Goal: Task Accomplishment & Management: Complete application form

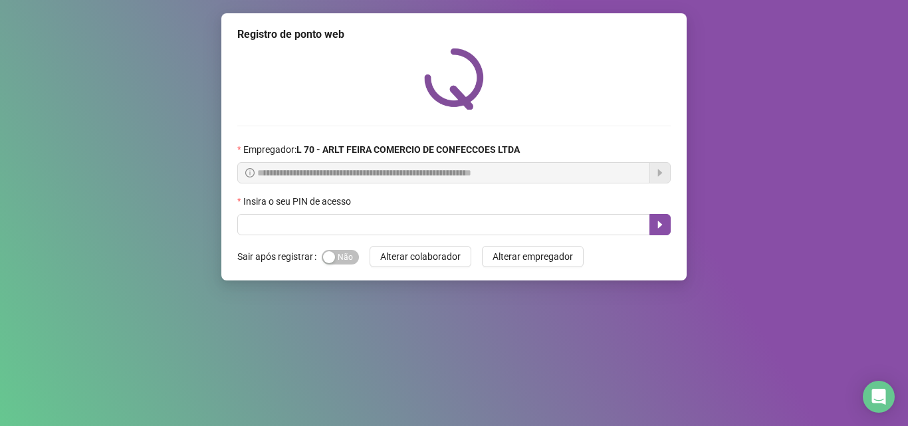
click at [345, 236] on div "**********" at bounding box center [454, 146] width 466 height 267
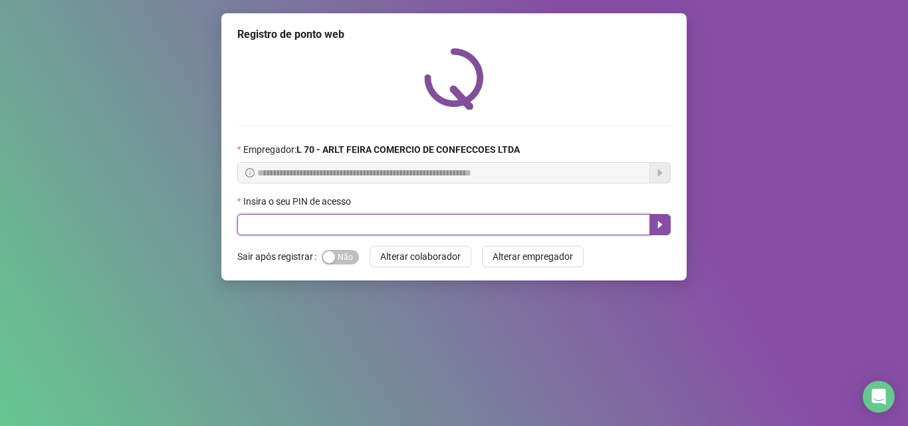
click at [343, 229] on input "text" at bounding box center [443, 224] width 413 height 21
type input "*****"
click at [662, 220] on icon "caret-right" at bounding box center [660, 224] width 11 height 11
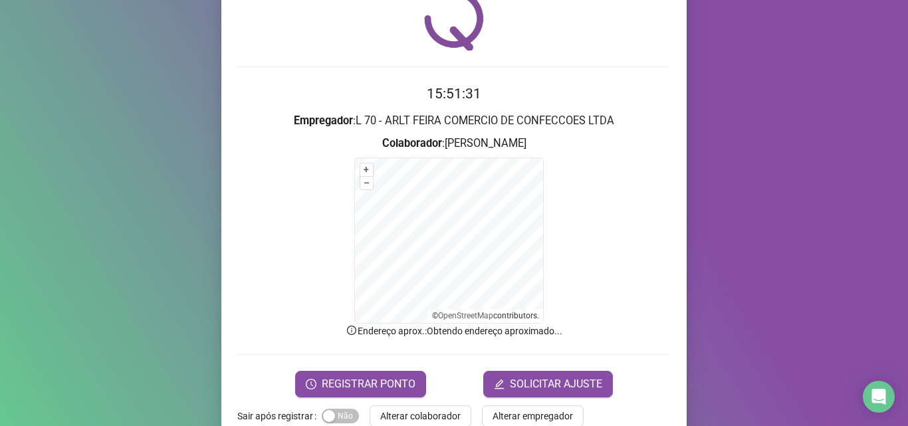
scroll to position [89, 0]
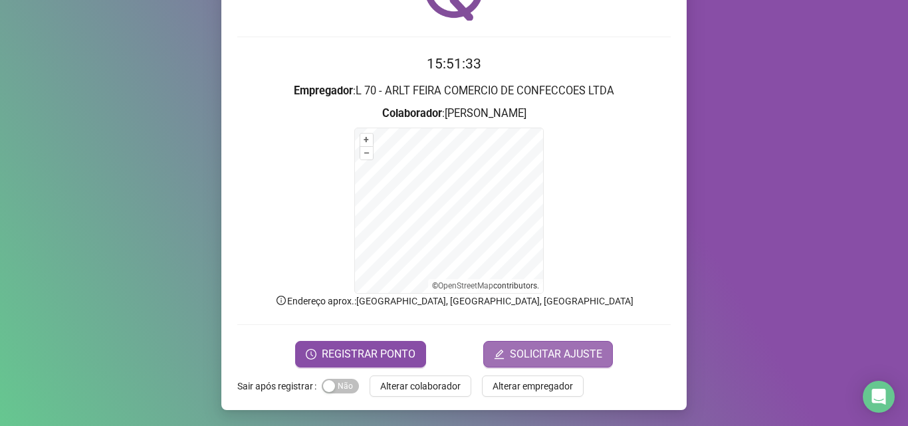
click at [512, 352] on span "SOLICITAR AJUSTE" at bounding box center [556, 354] width 92 height 16
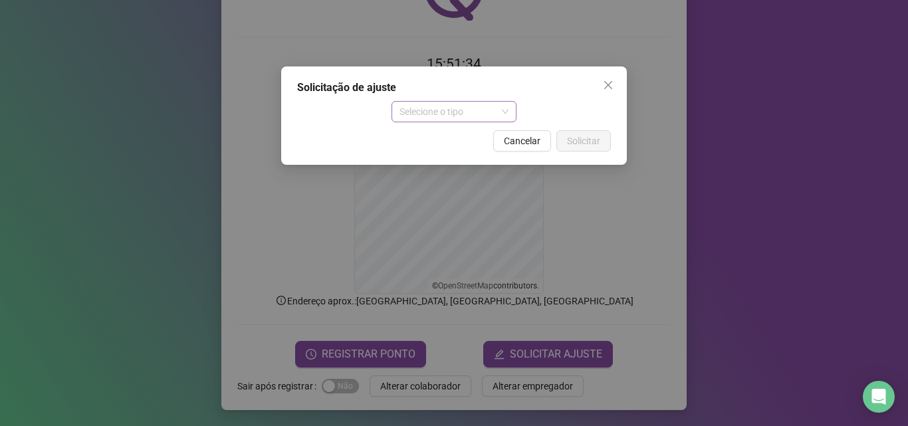
click at [426, 106] on span "Selecione o tipo" at bounding box center [455, 112] width 110 height 20
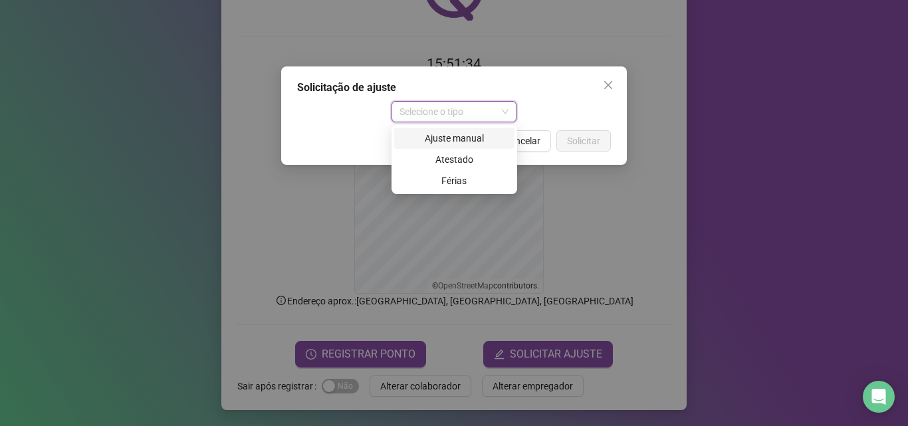
click at [456, 138] on div "Ajuste manual" at bounding box center [454, 138] width 104 height 15
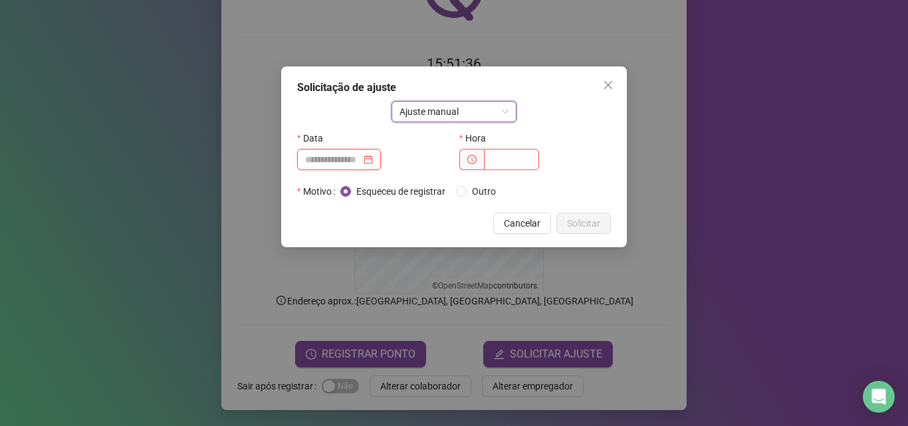
click at [361, 159] on input at bounding box center [333, 159] width 56 height 15
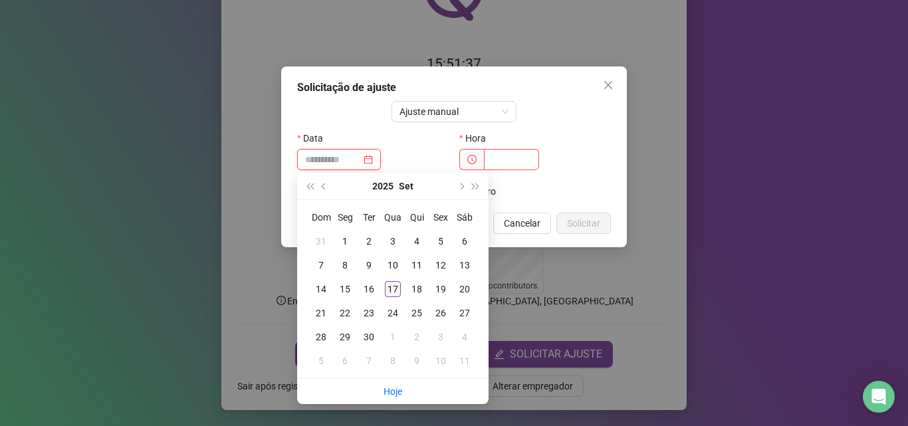
type input "**********"
click at [392, 289] on div "17" at bounding box center [393, 289] width 16 height 16
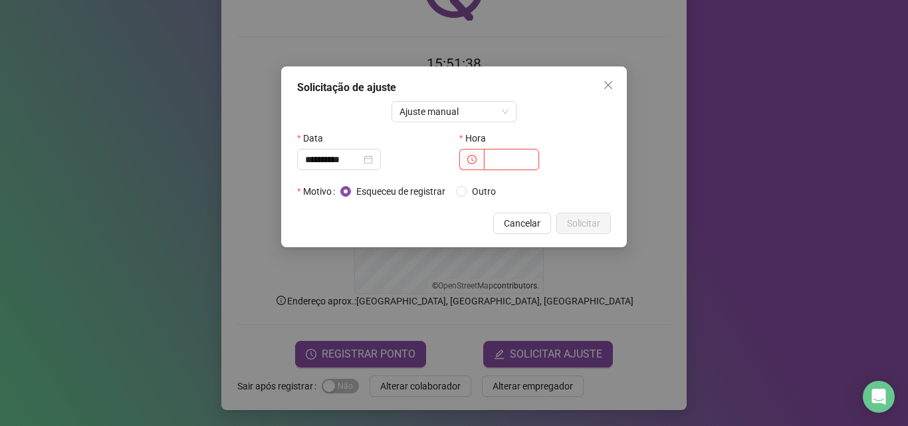
click at [496, 162] on input "text" at bounding box center [511, 159] width 55 height 21
type input "*****"
click at [592, 222] on span "Solicitar" at bounding box center [583, 223] width 33 height 15
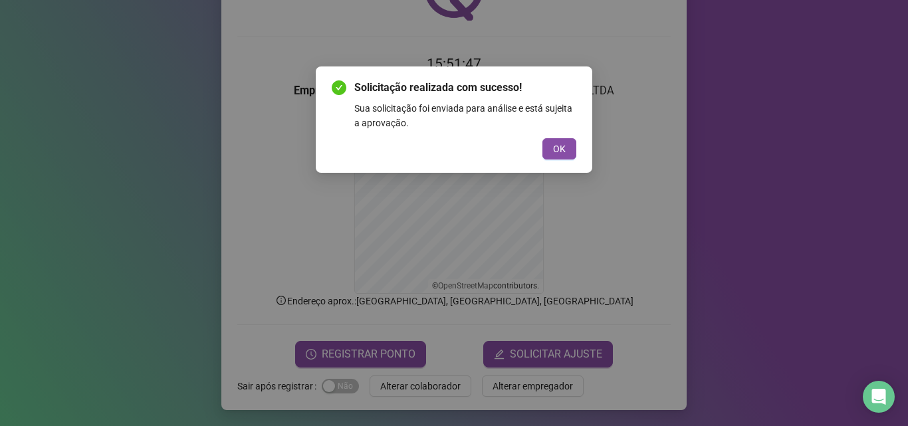
drag, startPoint x: 537, startPoint y: 140, endPoint x: 545, endPoint y: 148, distance: 11.3
click at [537, 142] on div "OK" at bounding box center [454, 148] width 245 height 21
click at [545, 148] on button "OK" at bounding box center [560, 148] width 34 height 21
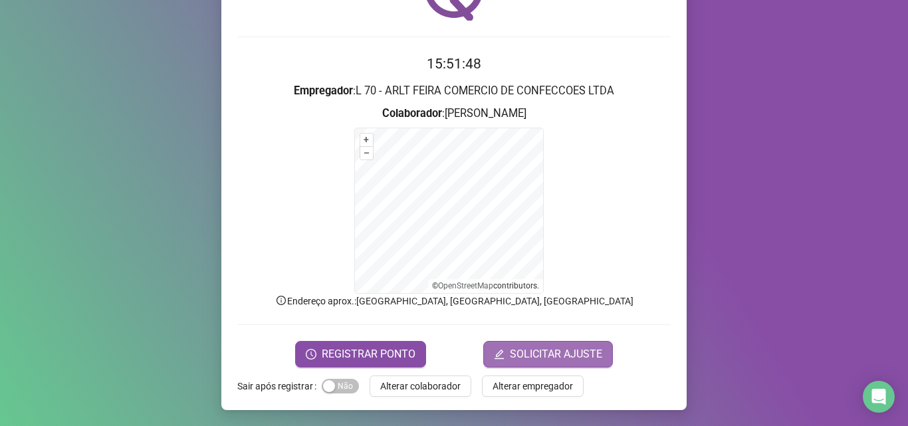
click at [544, 354] on span "SOLICITAR AJUSTE" at bounding box center [556, 354] width 92 height 16
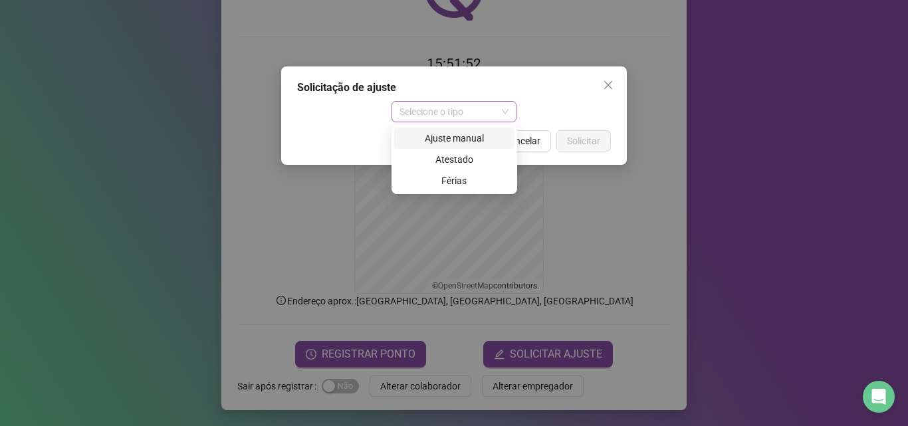
click at [425, 110] on span "Selecione o tipo" at bounding box center [455, 112] width 110 height 20
click at [456, 142] on div "Ajuste manual" at bounding box center [454, 138] width 104 height 15
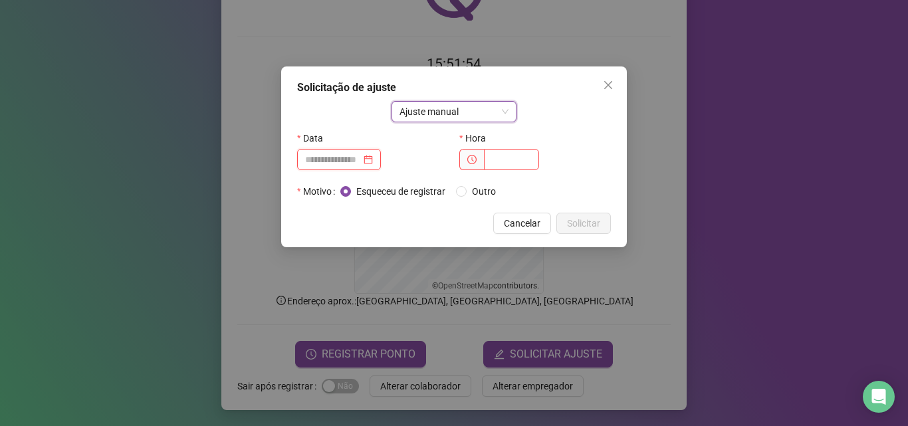
click at [350, 164] on input at bounding box center [333, 159] width 56 height 15
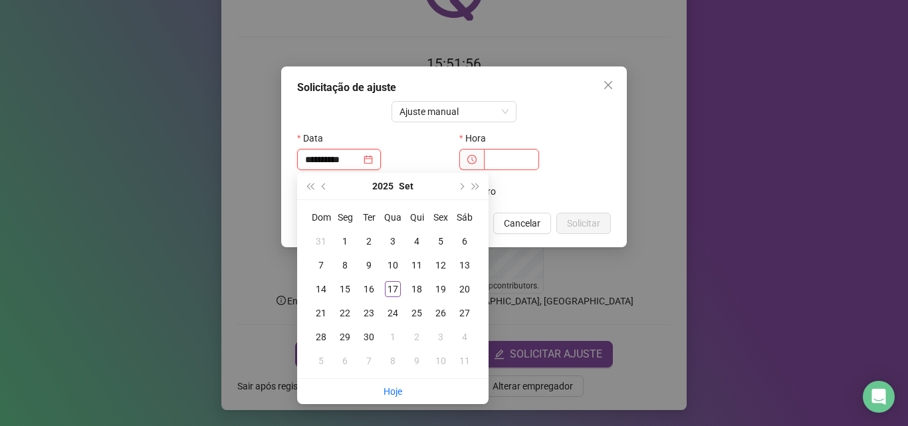
type input "**********"
click at [515, 168] on input "text" at bounding box center [511, 159] width 55 height 21
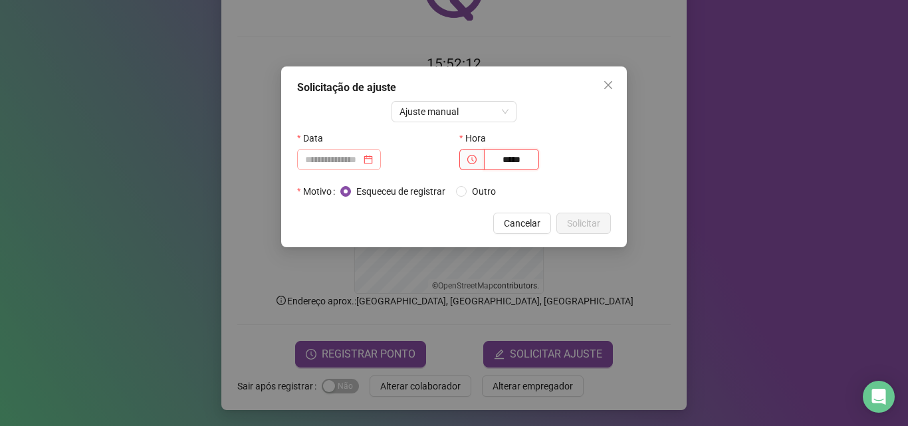
click at [329, 151] on div at bounding box center [339, 159] width 84 height 21
type input "*****"
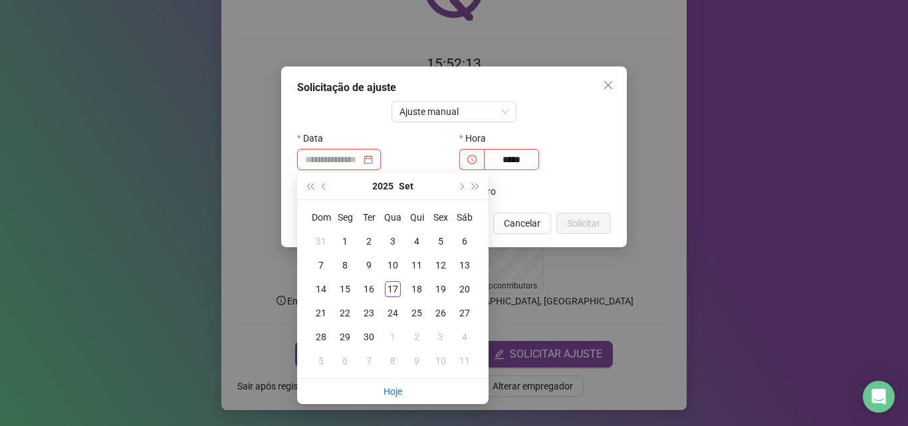
click at [329, 164] on input at bounding box center [333, 159] width 56 height 15
type input "**********"
click at [400, 286] on div "17" at bounding box center [393, 289] width 16 height 16
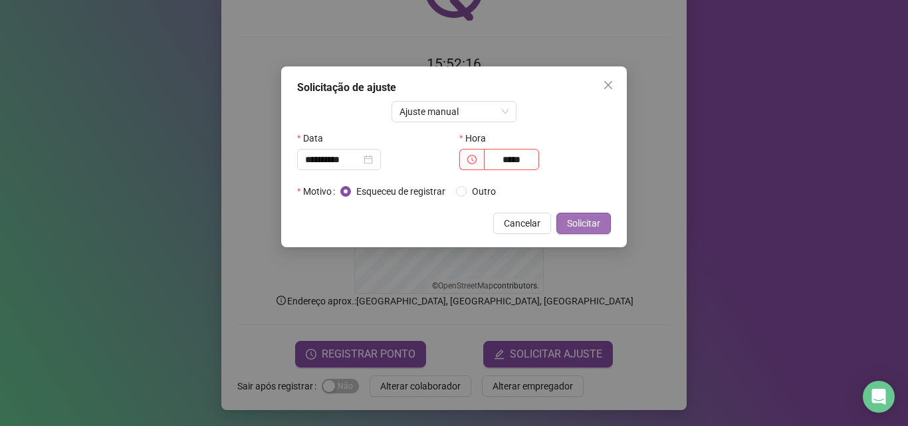
click at [584, 225] on span "Solicitar" at bounding box center [583, 223] width 33 height 15
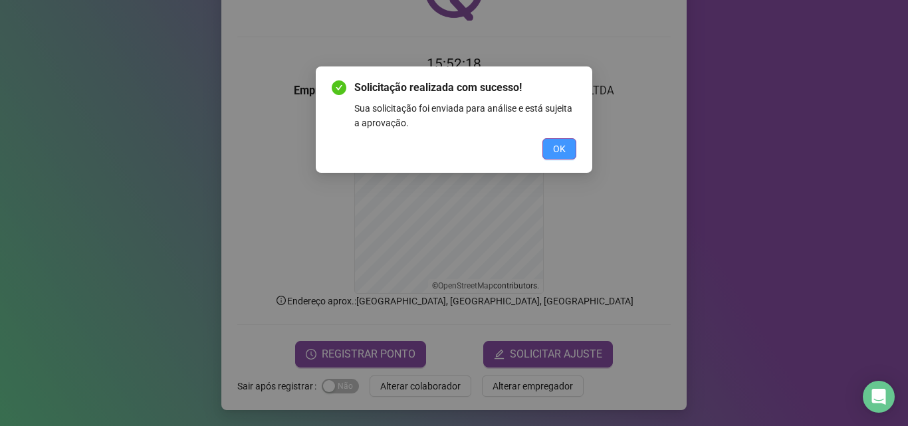
click at [561, 150] on span "OK" at bounding box center [559, 149] width 13 height 15
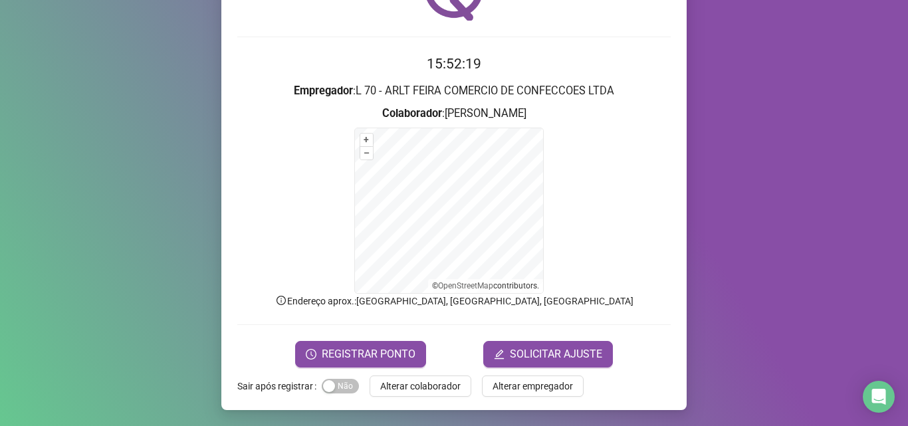
drag, startPoint x: 438, startPoint y: 379, endPoint x: 427, endPoint y: 392, distance: 17.5
click at [438, 380] on span "Alterar colaborador" at bounding box center [420, 386] width 80 height 15
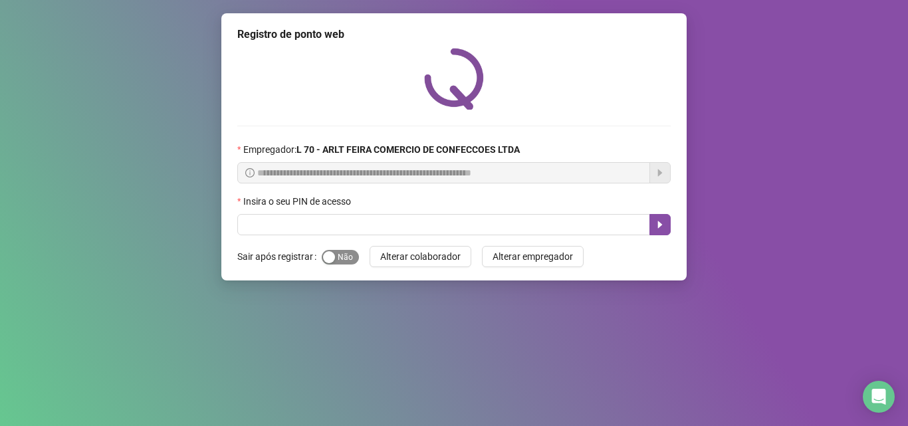
click at [326, 253] on div "button" at bounding box center [329, 257] width 12 height 12
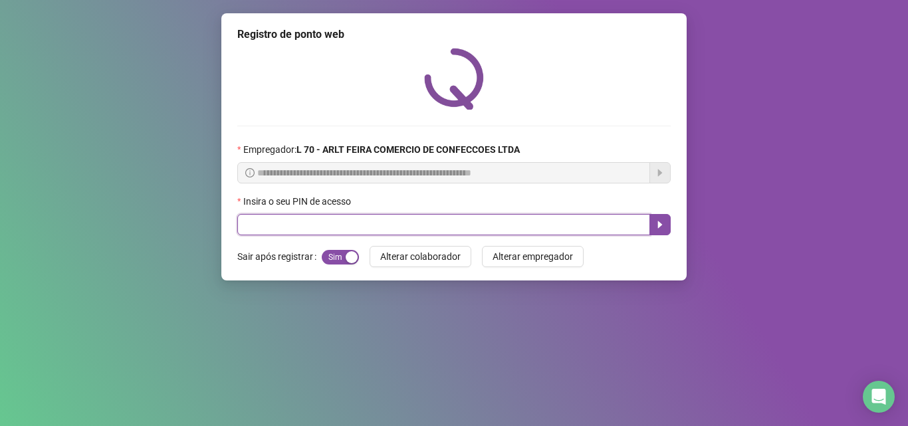
click at [249, 228] on input "text" at bounding box center [443, 224] width 413 height 21
click at [241, 228] on input "text" at bounding box center [443, 224] width 413 height 21
type input "*****"
click at [656, 230] on icon "caret-right" at bounding box center [660, 224] width 11 height 11
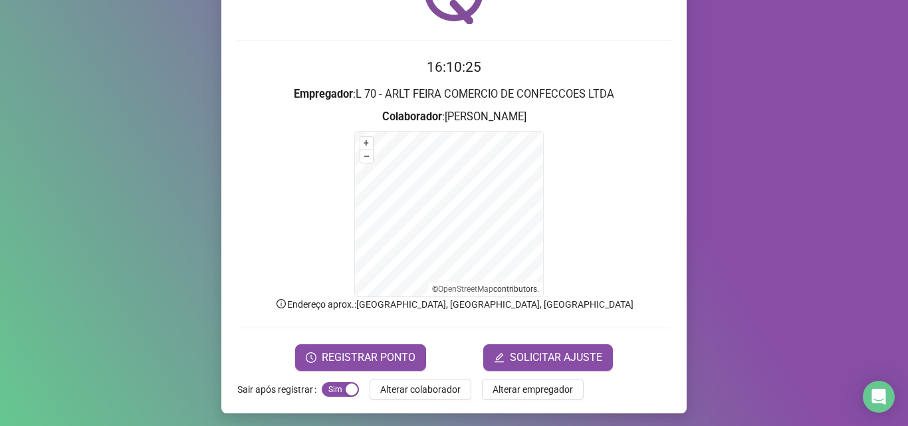
scroll to position [89, 0]
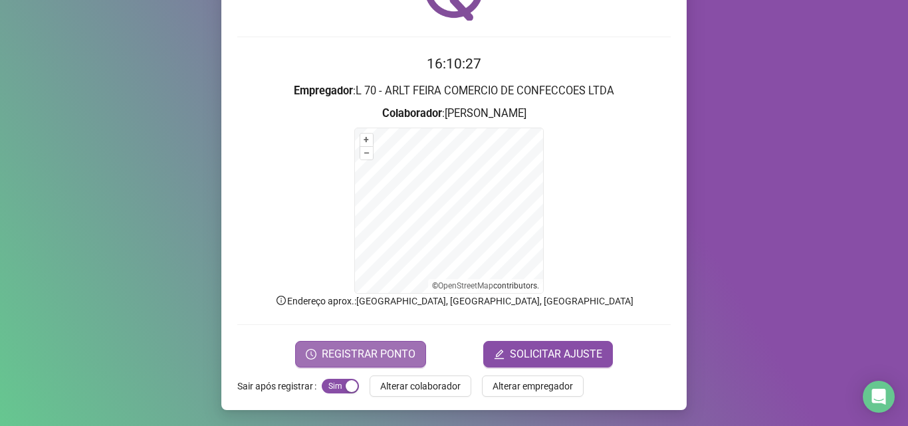
click at [385, 354] on span "REGISTRAR PONTO" at bounding box center [369, 354] width 94 height 16
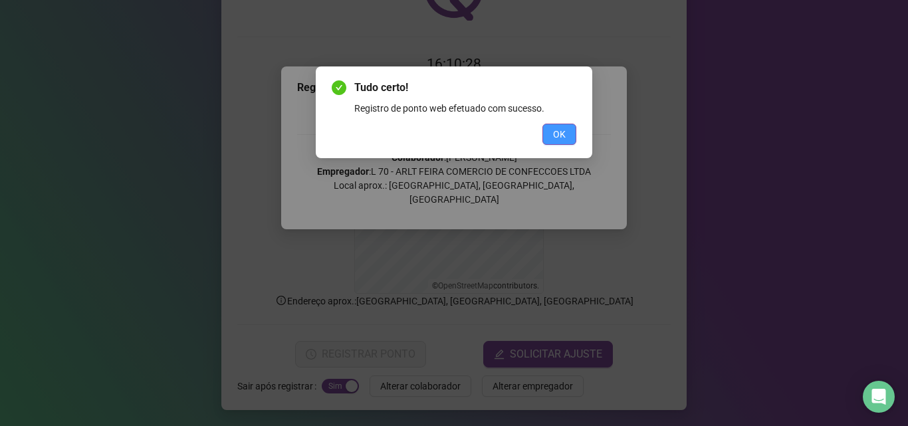
click at [557, 135] on span "OK" at bounding box center [559, 134] width 13 height 15
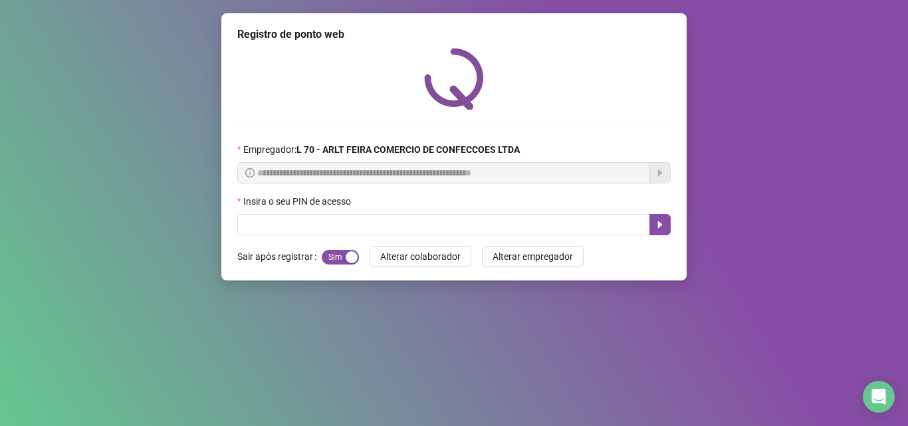
scroll to position [0, 0]
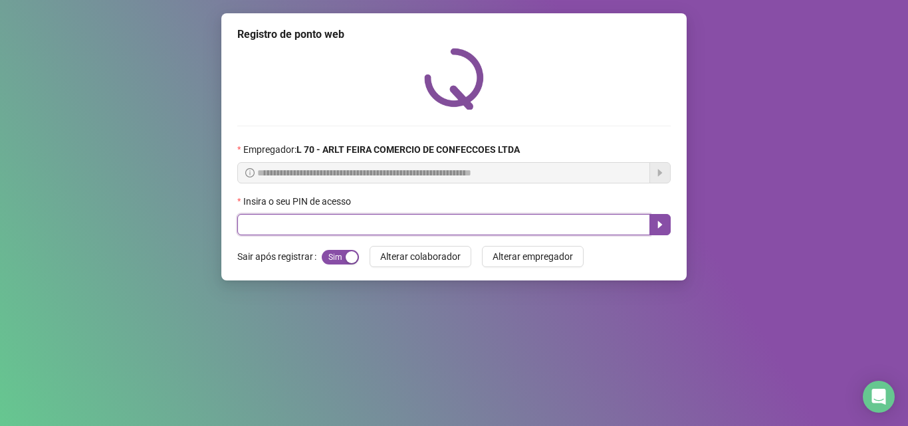
click at [255, 219] on input "text" at bounding box center [443, 224] width 413 height 21
type input "*****"
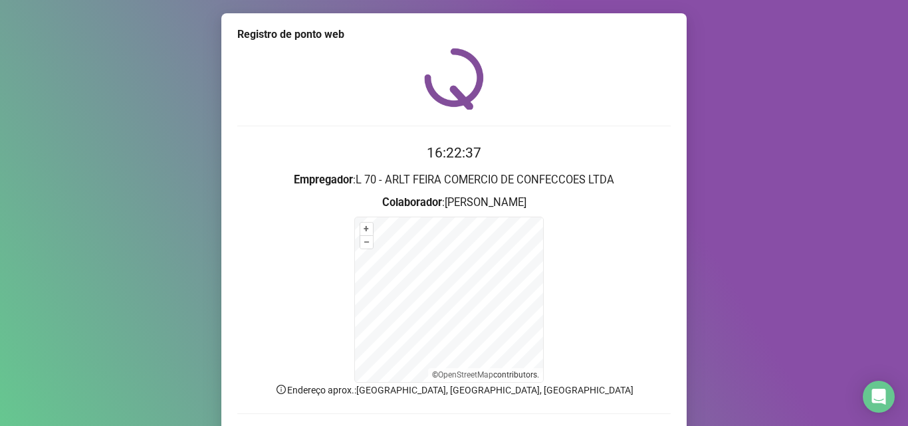
scroll to position [89, 0]
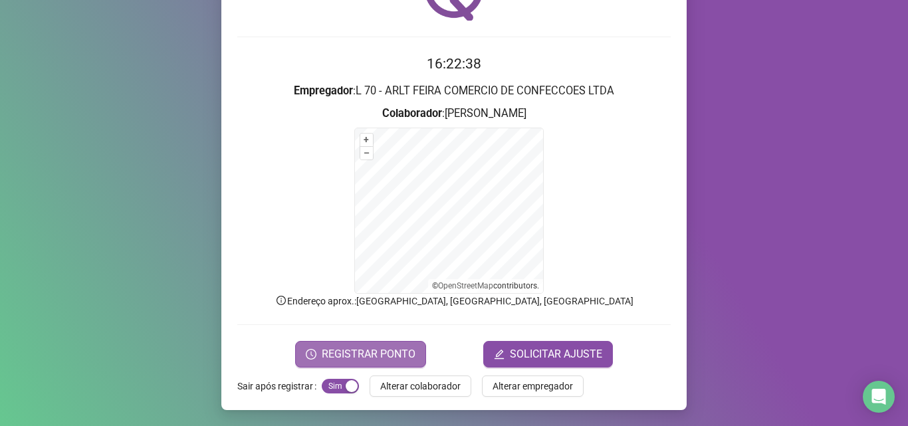
click at [350, 357] on span "REGISTRAR PONTO" at bounding box center [369, 354] width 94 height 16
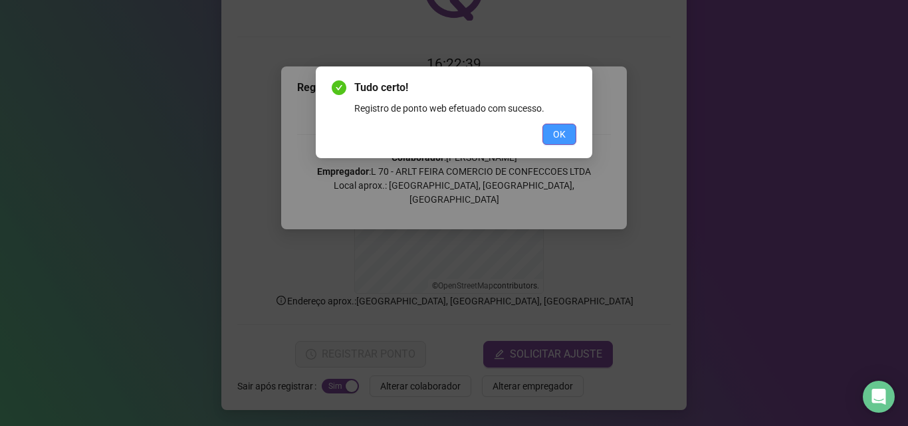
click at [570, 134] on button "OK" at bounding box center [560, 134] width 34 height 21
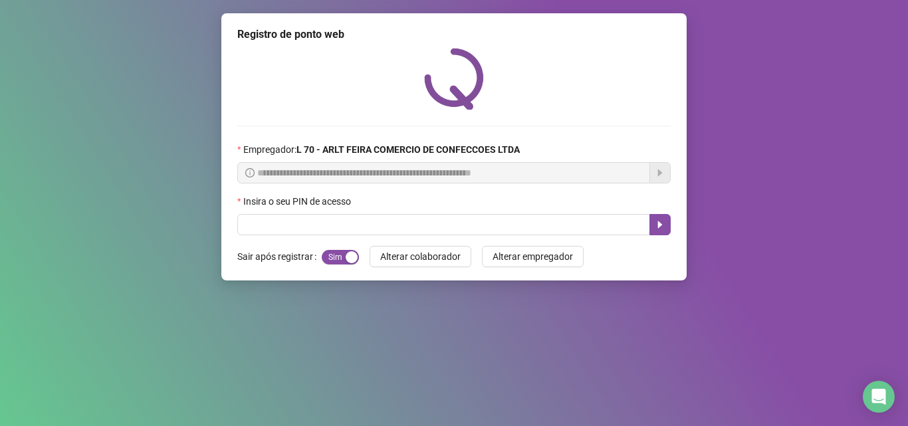
scroll to position [0, 0]
